Goal: Task Accomplishment & Management: Complete application form

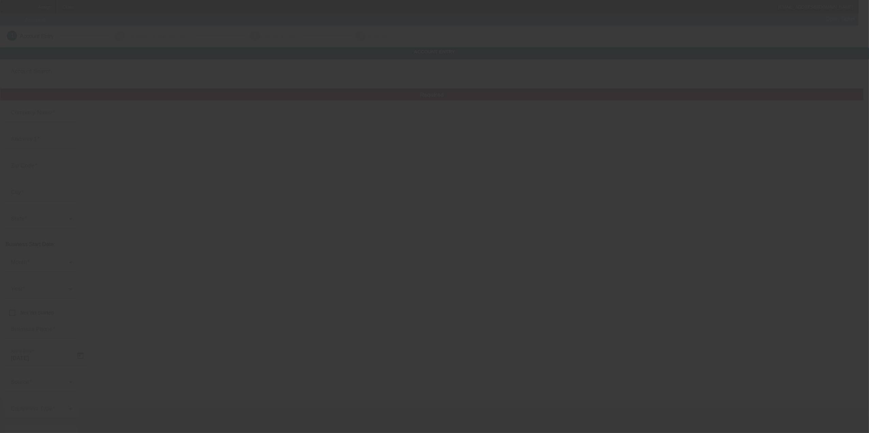
type input "Lanuta LLC"
type input "[STREET_ADDRESS]"
type input "10901"
type input "Suffern"
type input "[PHONE_NUMBER]"
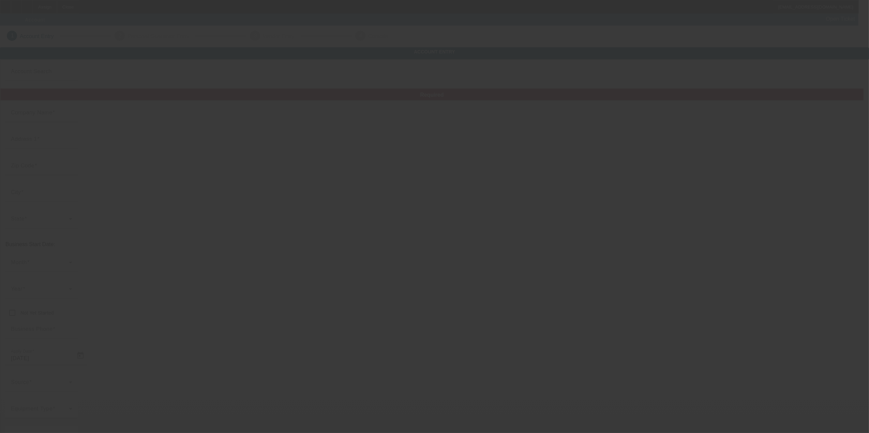
type input "w1"
type input "[EMAIL_ADDRESS][DOMAIN_NAME]"
type input "[US_EMPLOYER_IDENTIFICATION_NUMBER]"
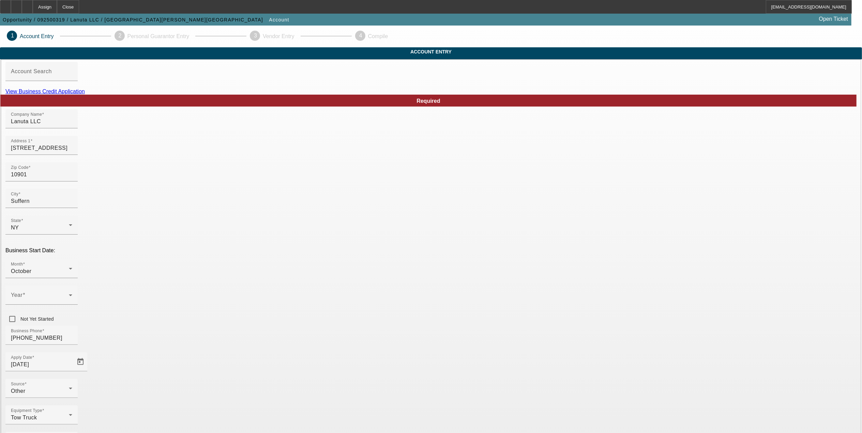
click at [85, 94] on link "View Business Credit Application" at bounding box center [44, 92] width 79 height 6
